Goal: Information Seeking & Learning: Learn about a topic

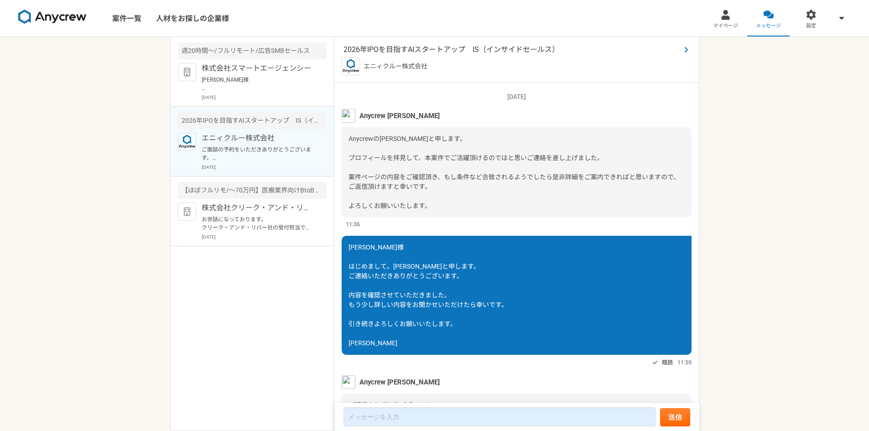
click at [402, 50] on span "2026年IPOを目指すAIスタートアップ　IS（インサイドセールス）" at bounding box center [512, 49] width 337 height 11
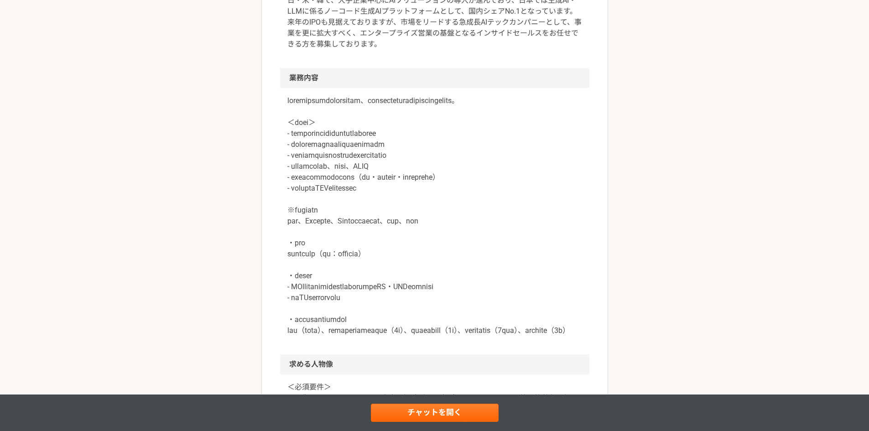
scroll to position [365, 0]
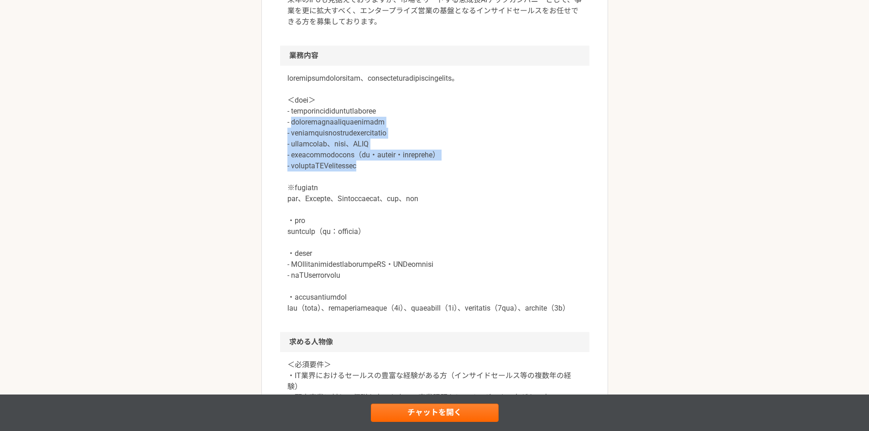
drag, startPoint x: 294, startPoint y: 132, endPoint x: 511, endPoint y: 179, distance: 221.2
click at [511, 178] on p at bounding box center [434, 193] width 295 height 241
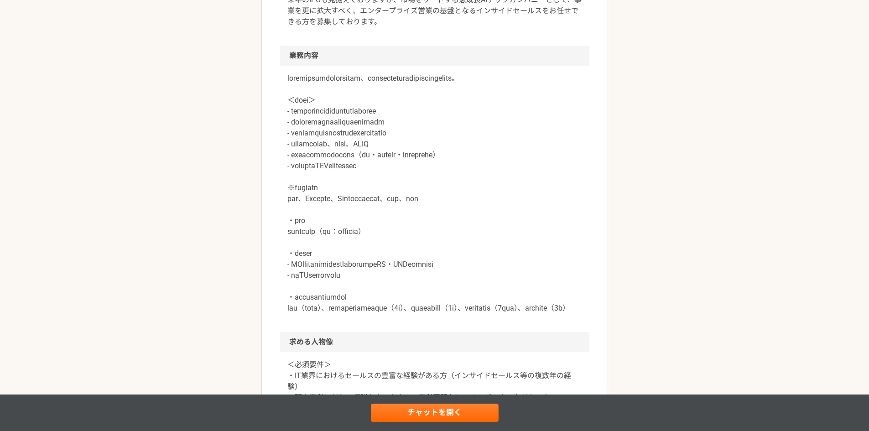
click at [416, 192] on p at bounding box center [434, 193] width 295 height 241
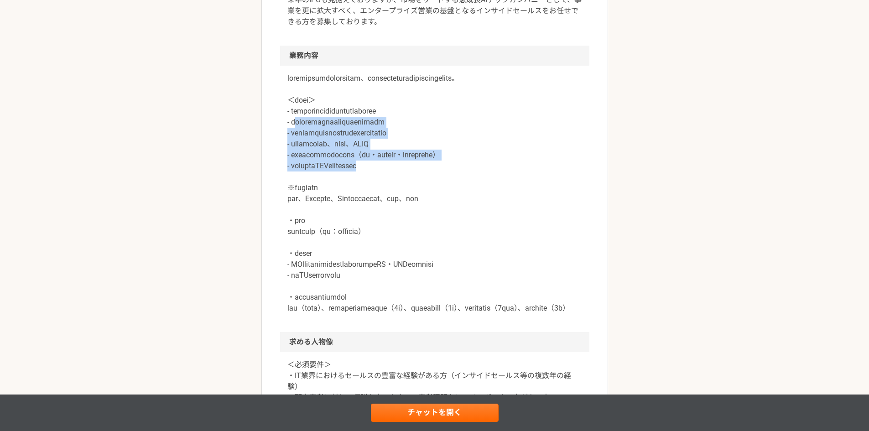
drag, startPoint x: 295, startPoint y: 130, endPoint x: 524, endPoint y: 180, distance: 234.5
click at [524, 180] on p at bounding box center [434, 193] width 295 height 241
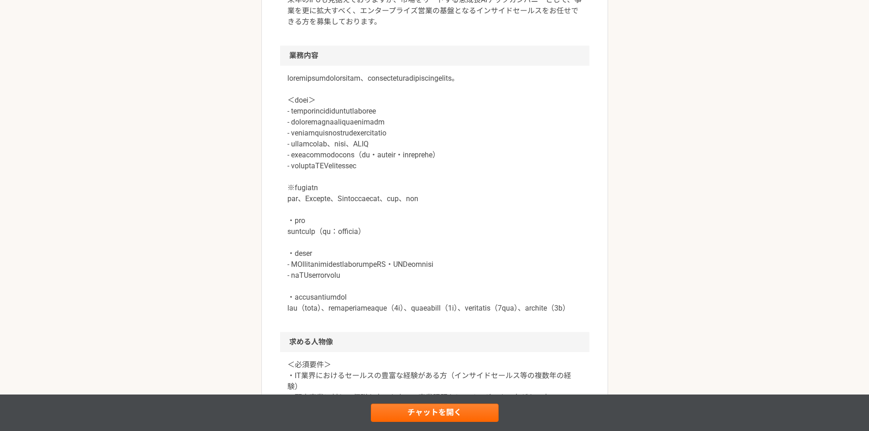
click at [430, 200] on p at bounding box center [434, 193] width 295 height 241
